Goal: Task Accomplishment & Management: Manage account settings

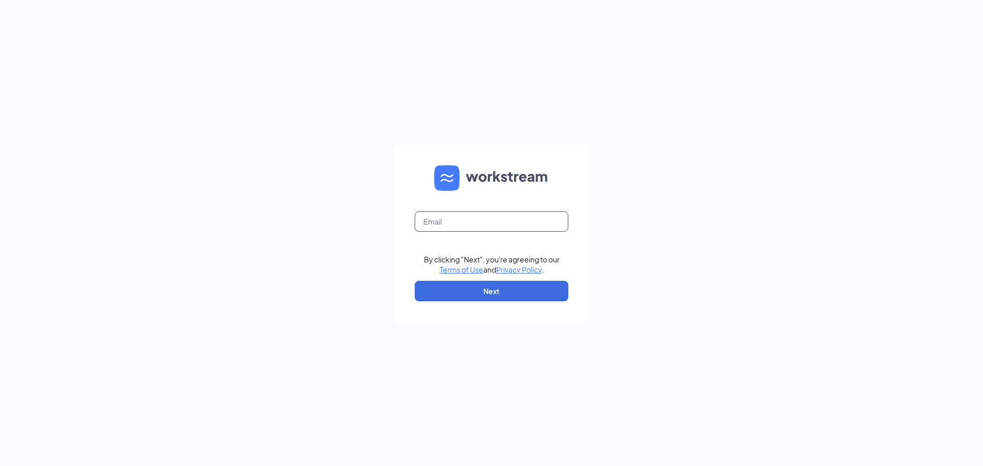
click at [465, 212] on input "text" at bounding box center [492, 221] width 154 height 20
type input "[EMAIL_ADDRESS][DOMAIN_NAME]"
click at [446, 286] on button "Next" at bounding box center [492, 291] width 154 height 20
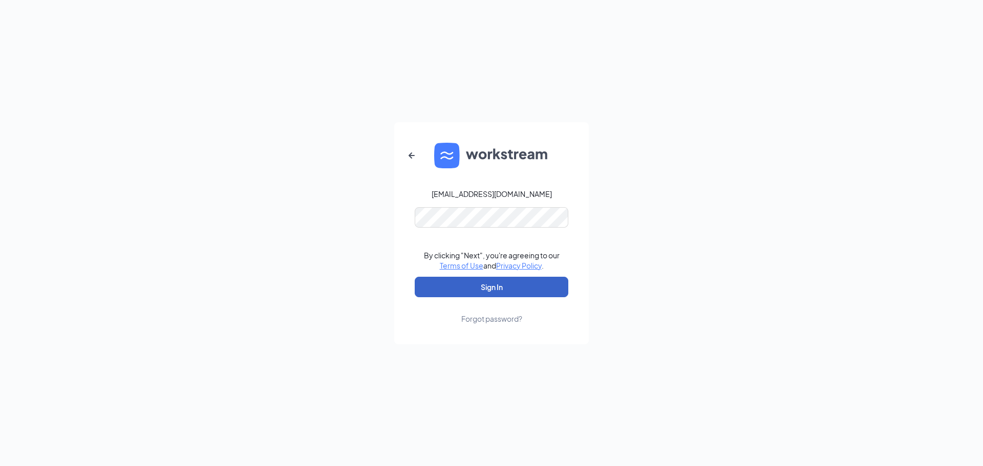
click at [450, 281] on button "Sign In" at bounding box center [492, 287] width 154 height 20
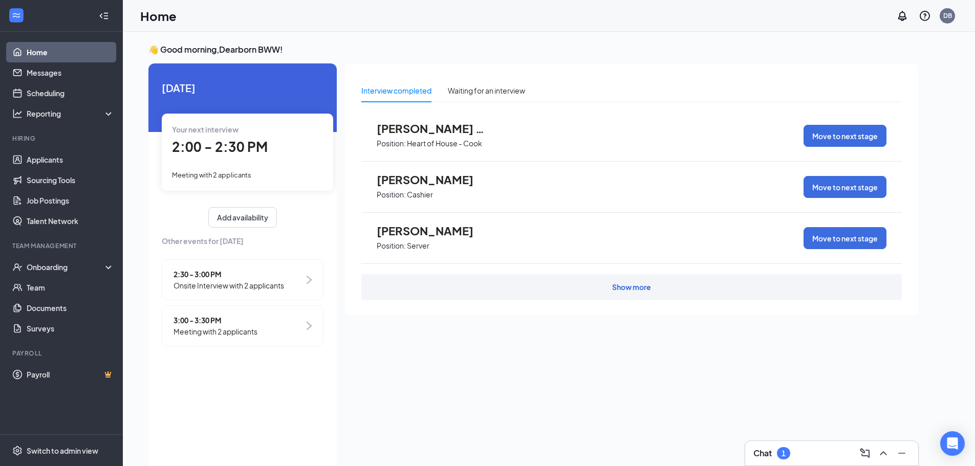
click at [251, 154] on span "2:00 - 2:30 PM" at bounding box center [220, 146] width 96 height 17
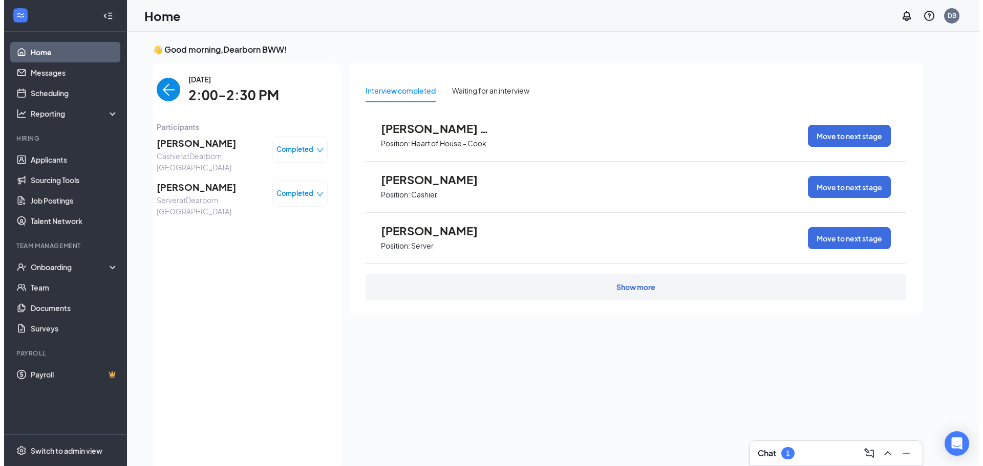
scroll to position [4, 0]
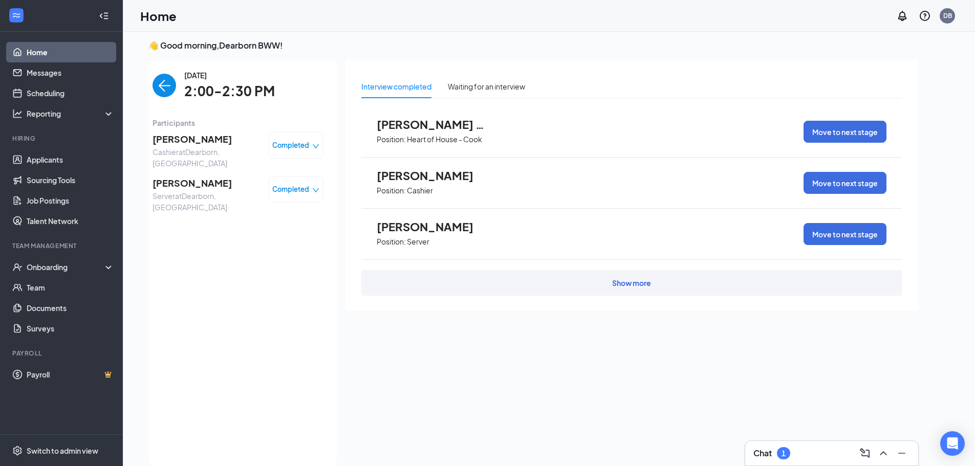
click at [184, 141] on span "Xavier Hogue" at bounding box center [207, 139] width 108 height 14
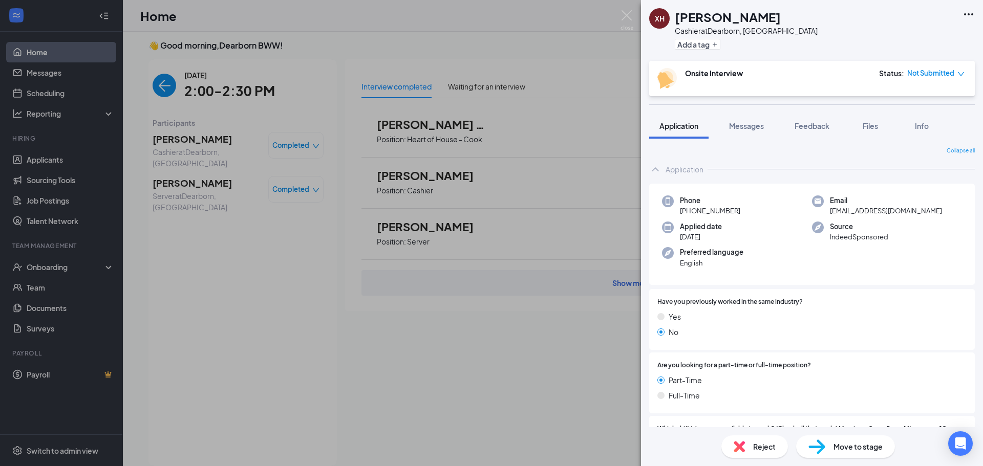
scroll to position [317, 0]
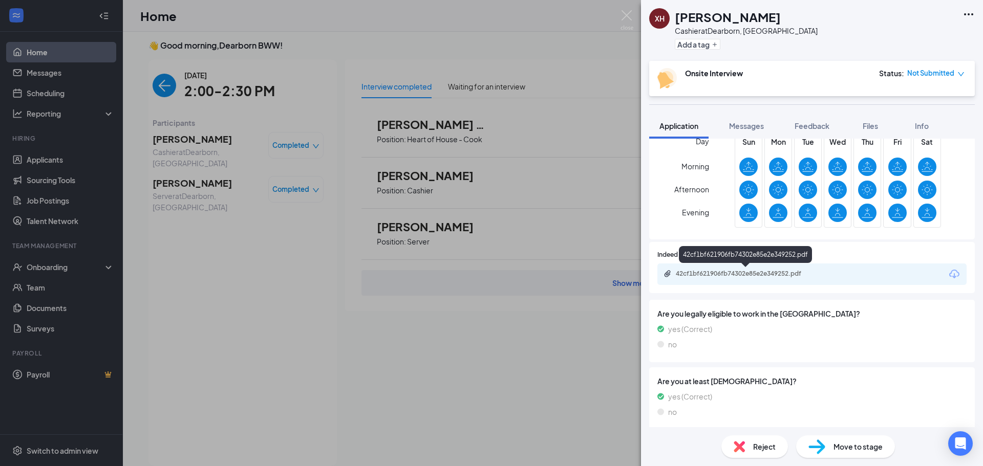
click at [746, 277] on div "42cf1bf621906fb74302e85e2e349252.pdf" at bounding box center [747, 274] width 143 height 8
click at [251, 205] on div "XH Xavier Hogue Cashier at Dearborn, MI Add a tag Onsite Interview Status : Not…" at bounding box center [491, 233] width 983 height 466
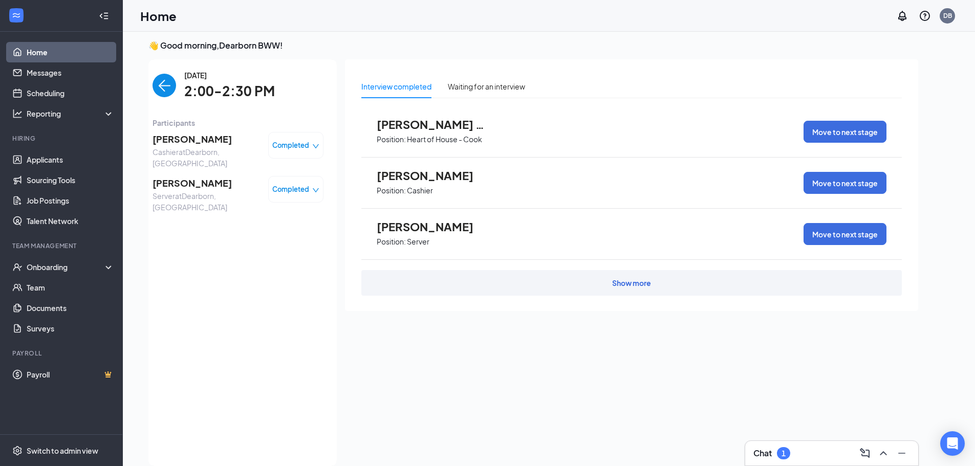
click at [178, 176] on span "Jamie Brown" at bounding box center [207, 183] width 108 height 14
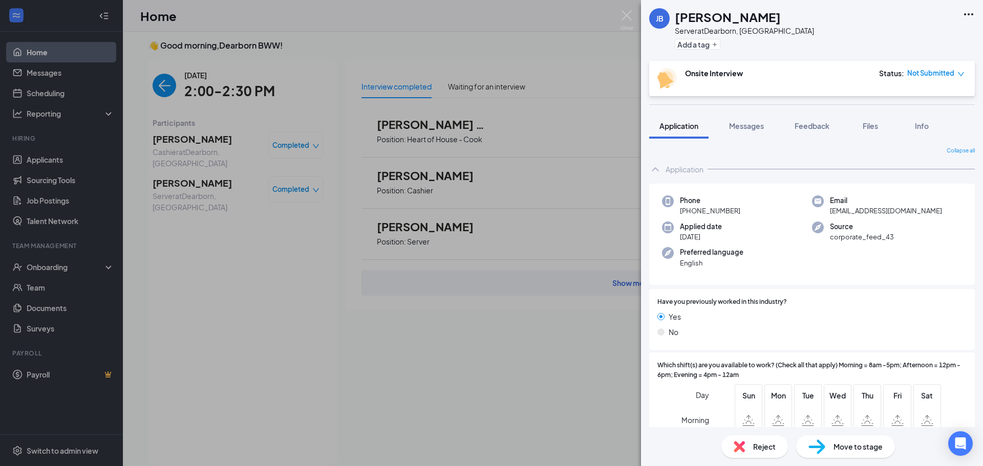
click at [208, 231] on div "JB Jamie Brown Server at Dearborn, MI Add a tag Onsite Interview Status : Not S…" at bounding box center [491, 233] width 983 height 466
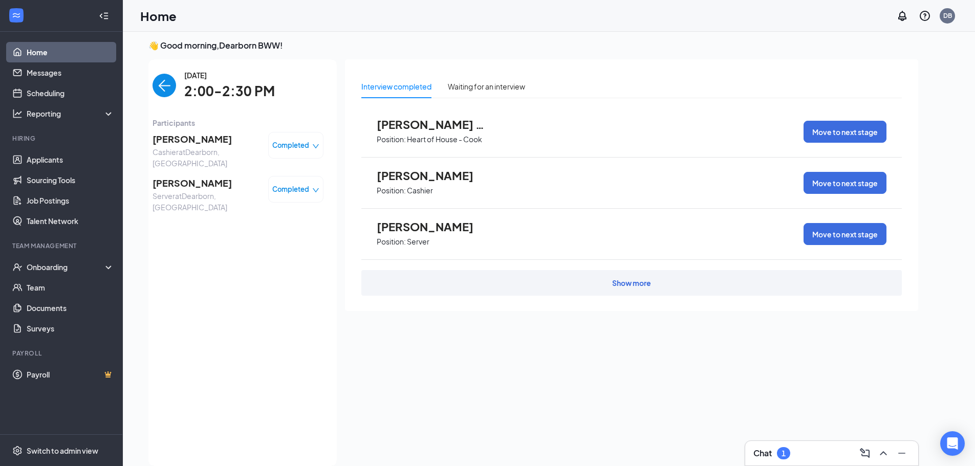
click at [165, 82] on img "back-button" at bounding box center [165, 86] width 24 height 24
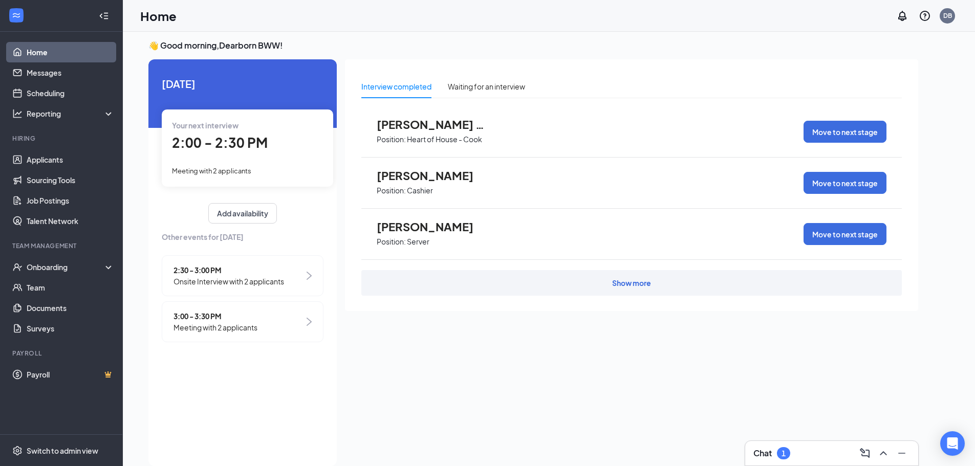
click at [223, 313] on span "3:00 - 3:30 PM" at bounding box center [216, 316] width 84 height 11
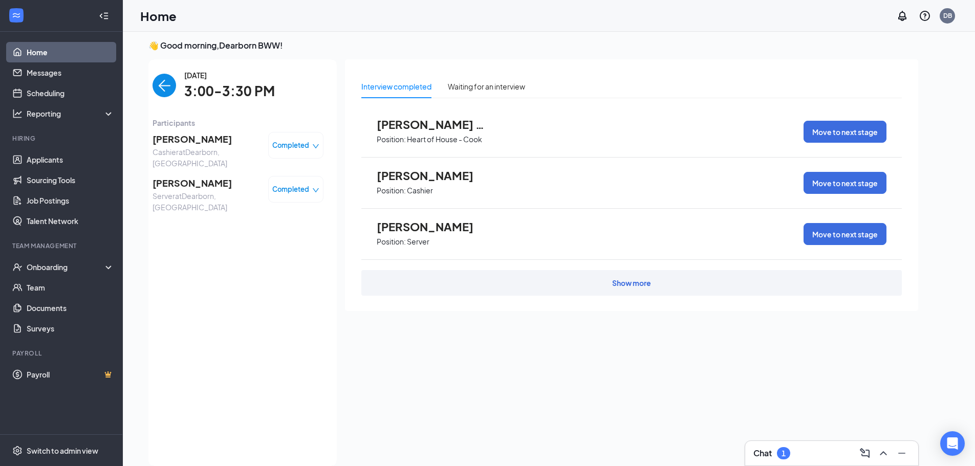
click at [159, 82] on img "back-button" at bounding box center [165, 86] width 24 height 24
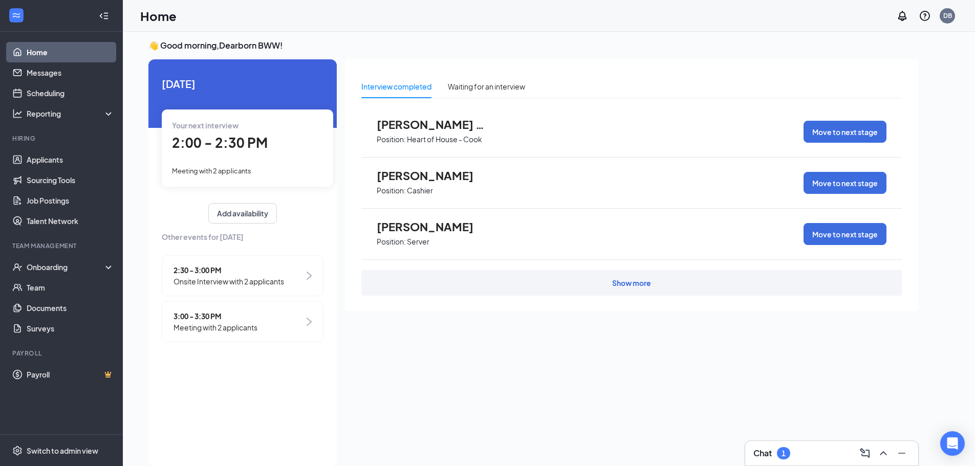
click at [194, 280] on span "Onsite Interview with 2 applicants" at bounding box center [229, 281] width 111 height 11
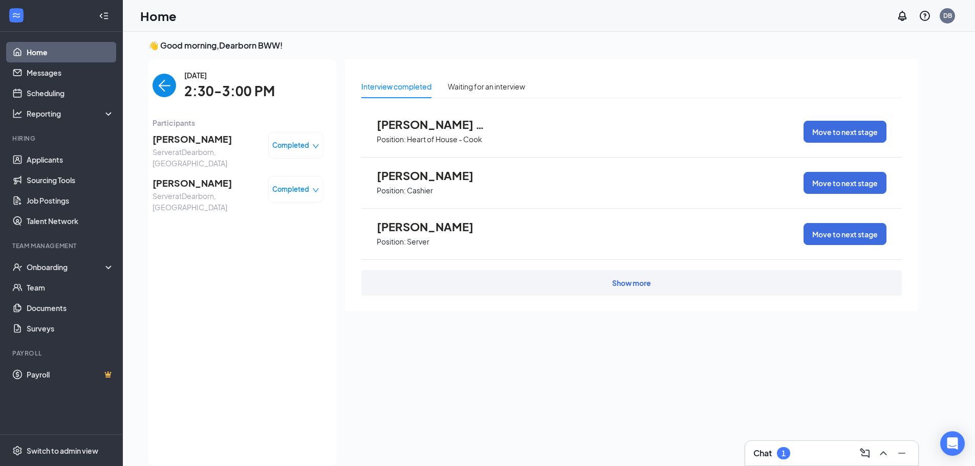
click at [168, 88] on img "back-button" at bounding box center [165, 86] width 24 height 24
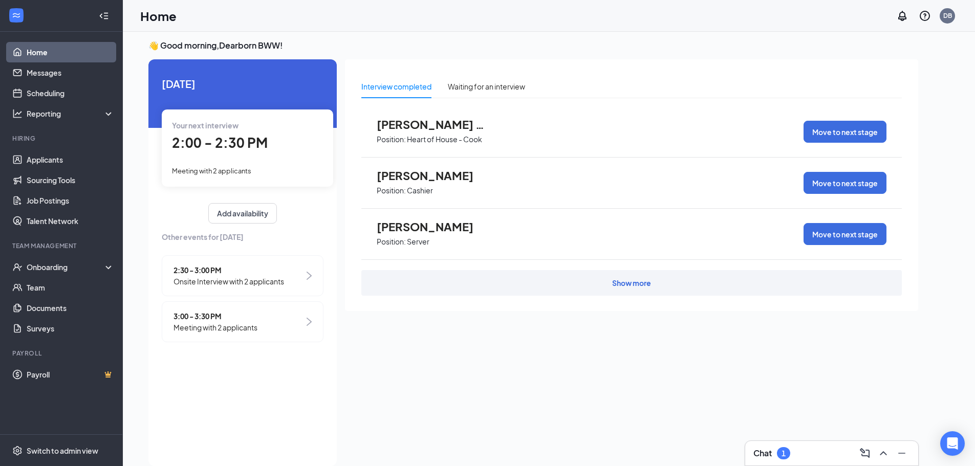
click at [234, 316] on span "3:00 - 3:30 PM" at bounding box center [216, 316] width 84 height 11
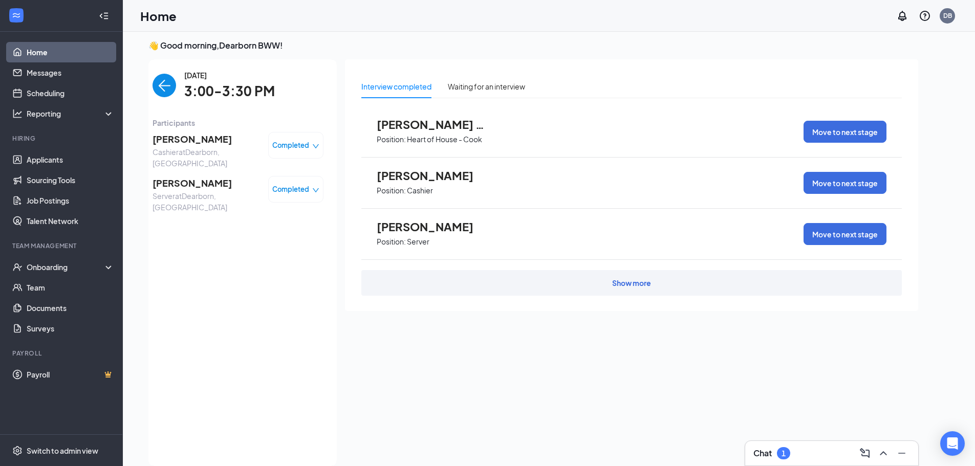
click at [166, 82] on img "back-button" at bounding box center [165, 86] width 24 height 24
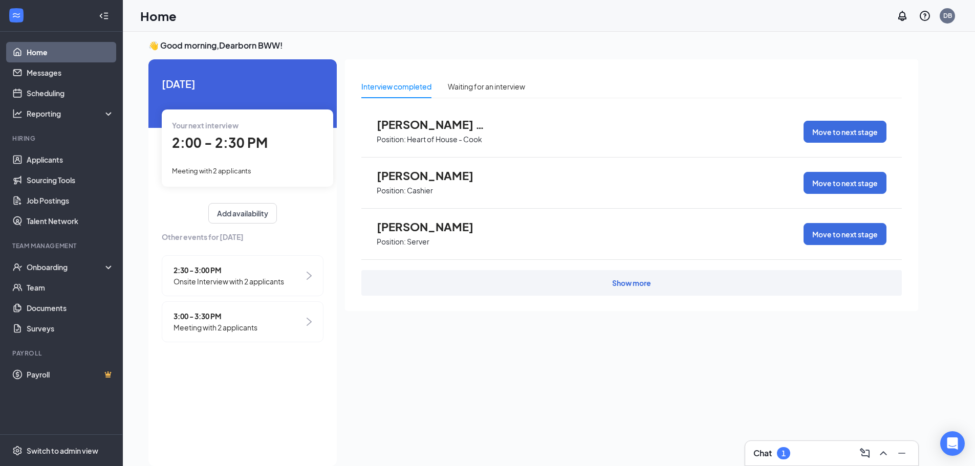
click at [212, 277] on span "Onsite Interview with 2 applicants" at bounding box center [229, 281] width 111 height 11
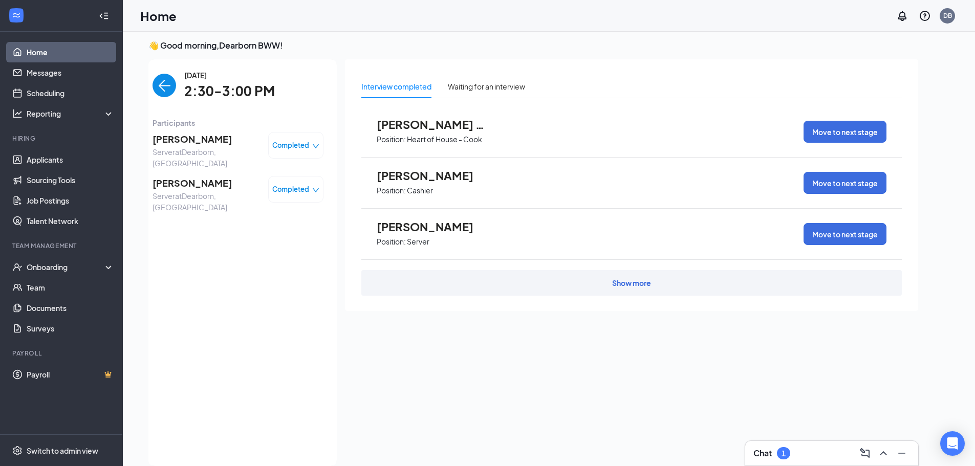
click at [186, 176] on span "Brooke Thornsberry" at bounding box center [207, 183] width 108 height 14
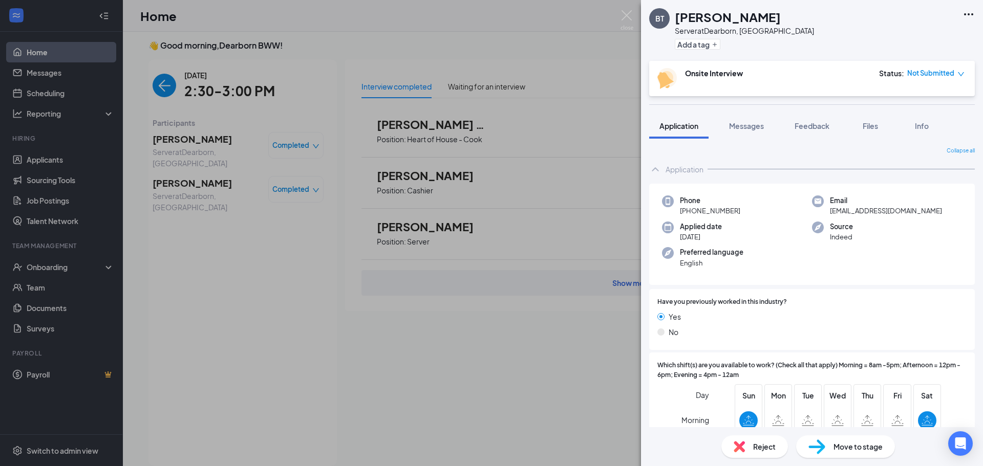
scroll to position [255, 0]
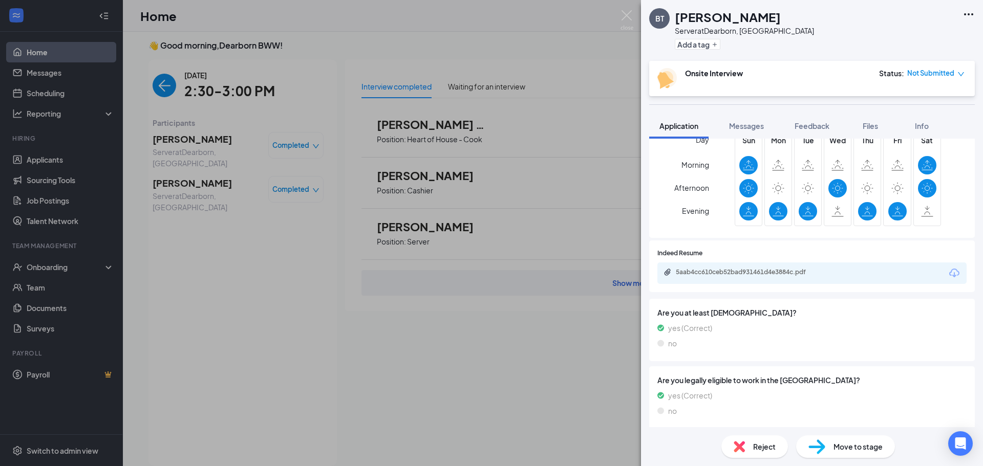
click at [809, 275] on div "5aab4cc610ceb52bad931461d4e3884c.pdf" at bounding box center [747, 272] width 143 height 8
